Goal: Task Accomplishment & Management: Use online tool/utility

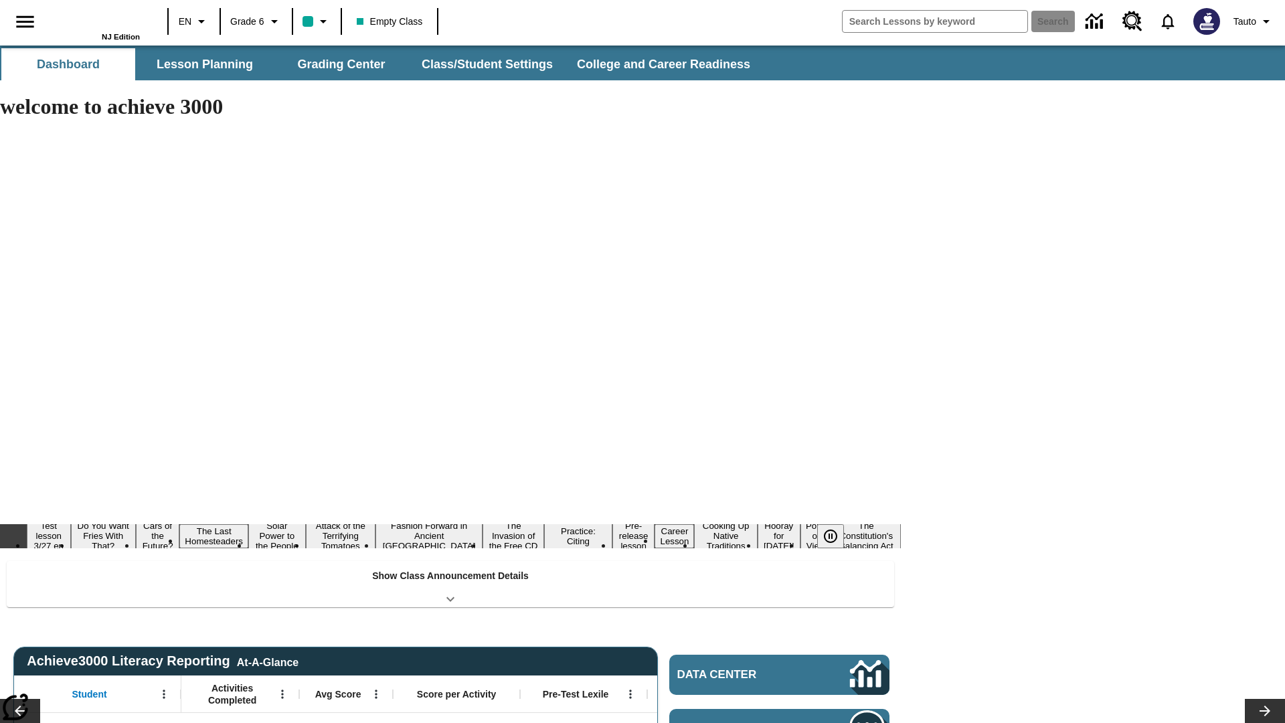
type input "-1"
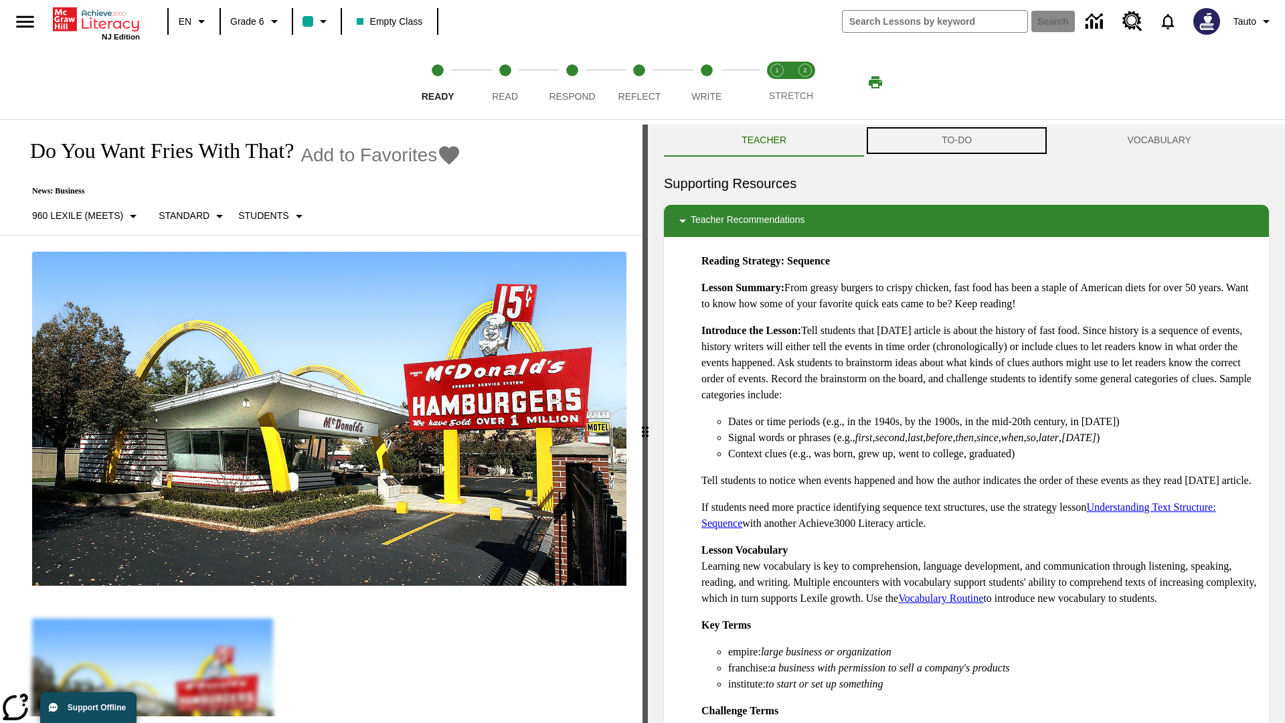
click at [957, 141] on button "TO-DO" at bounding box center [956, 140] width 185 height 32
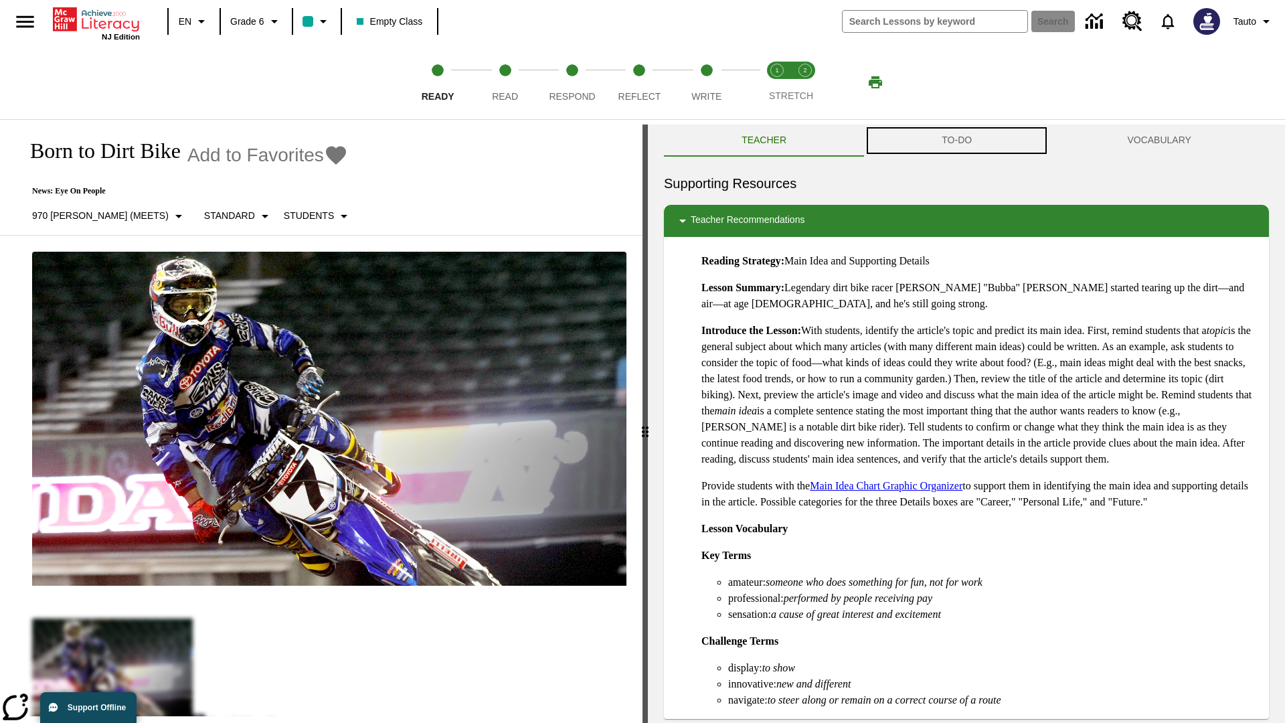
click at [957, 141] on button "TO-DO" at bounding box center [956, 140] width 185 height 32
